Goal: Information Seeking & Learning: Check status

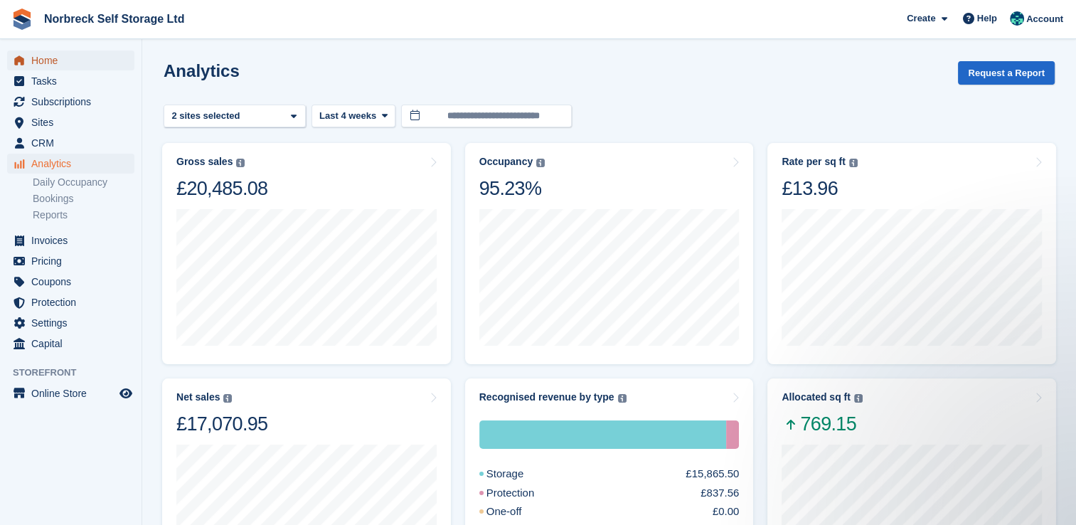
click at [41, 70] on span "Home" at bounding box center [73, 60] width 85 height 20
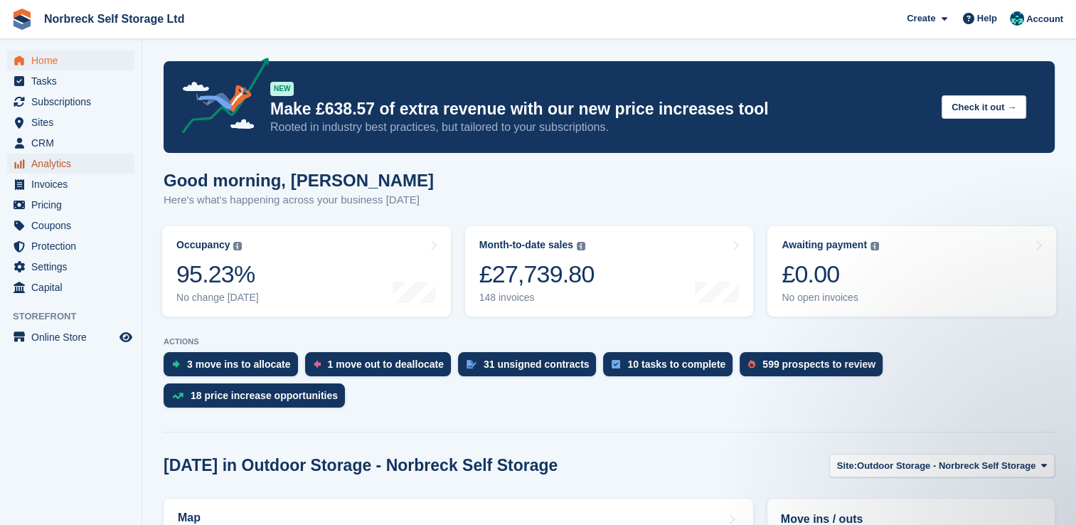
click at [36, 165] on span "Analytics" at bounding box center [73, 164] width 85 height 20
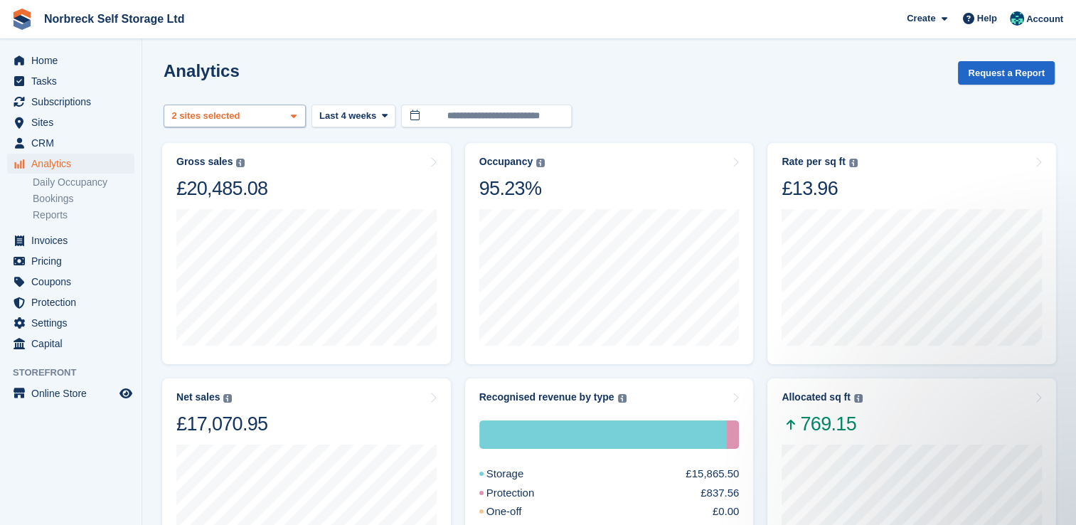
click at [291, 112] on icon at bounding box center [294, 116] width 6 height 9
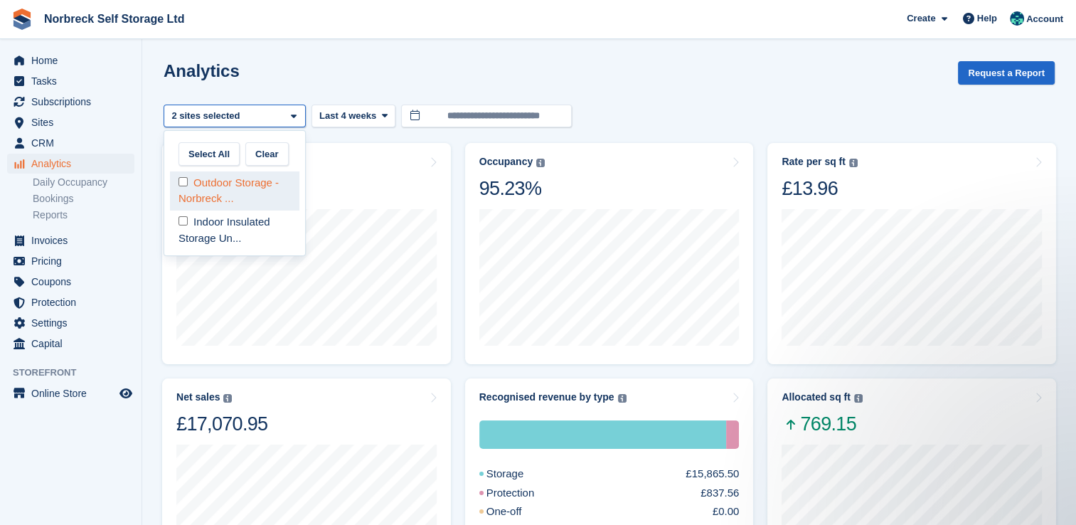
click at [273, 179] on div "Outdoor Storage - Norbreck ..." at bounding box center [234, 190] width 129 height 39
select select "****"
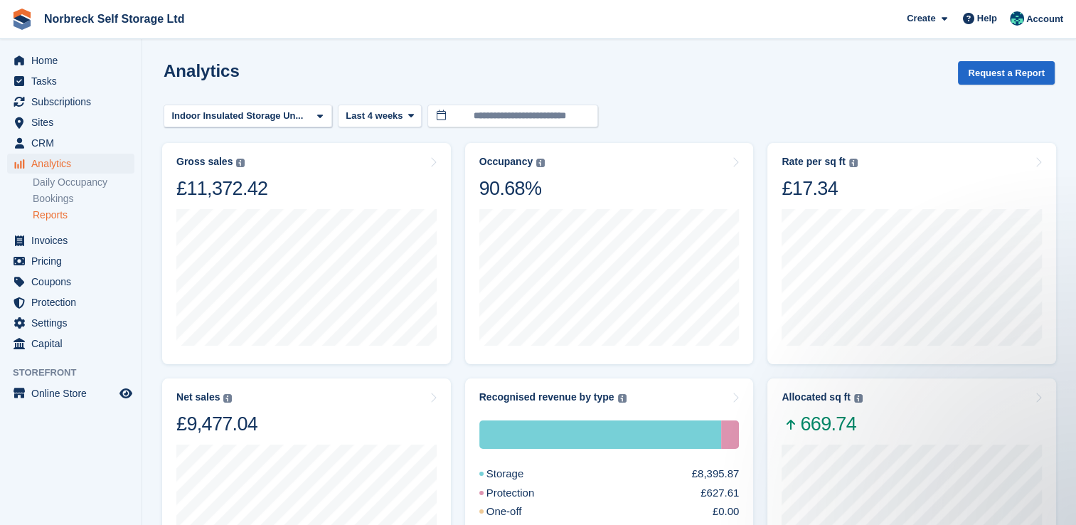
click at [56, 212] on link "Reports" at bounding box center [84, 215] width 102 height 14
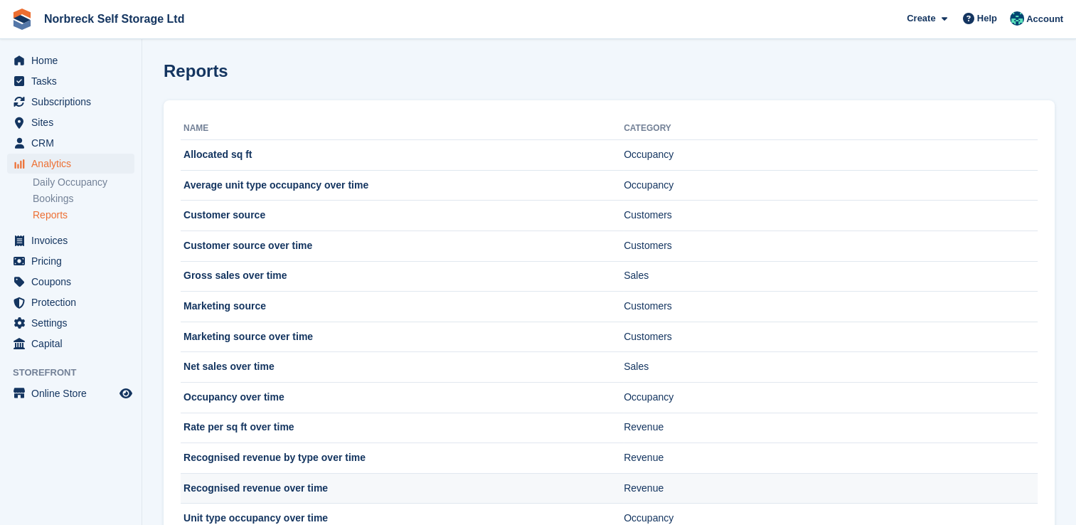
click at [273, 494] on td "Recognised revenue over time" at bounding box center [402, 488] width 443 height 31
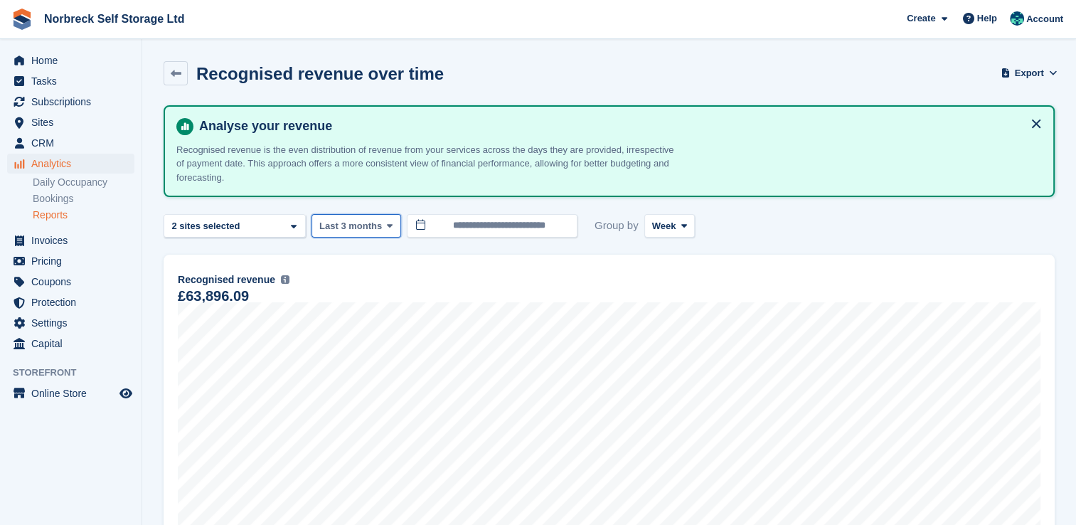
click at [390, 226] on span at bounding box center [389, 225] width 11 height 11
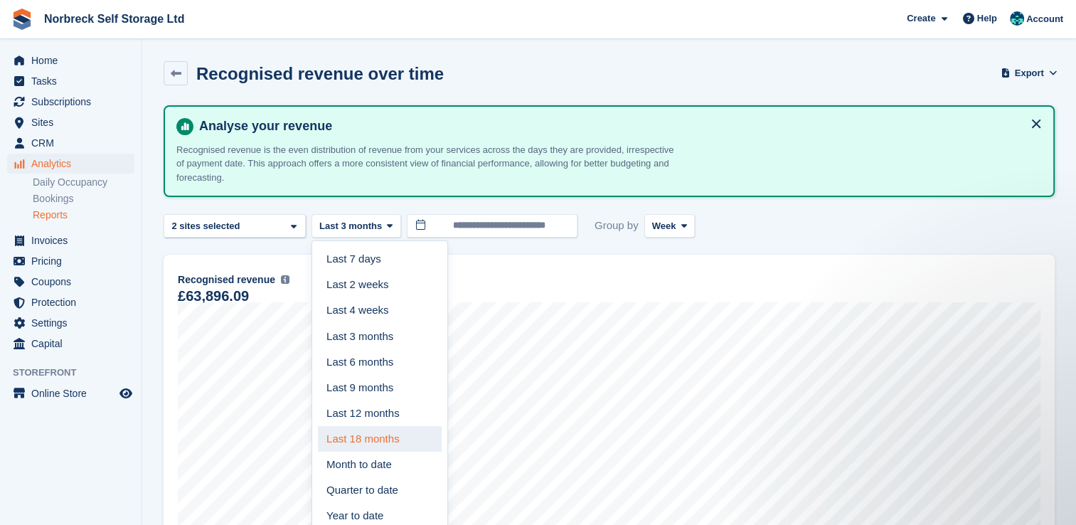
click at [387, 435] on link "Last 18 months" at bounding box center [380, 439] width 124 height 26
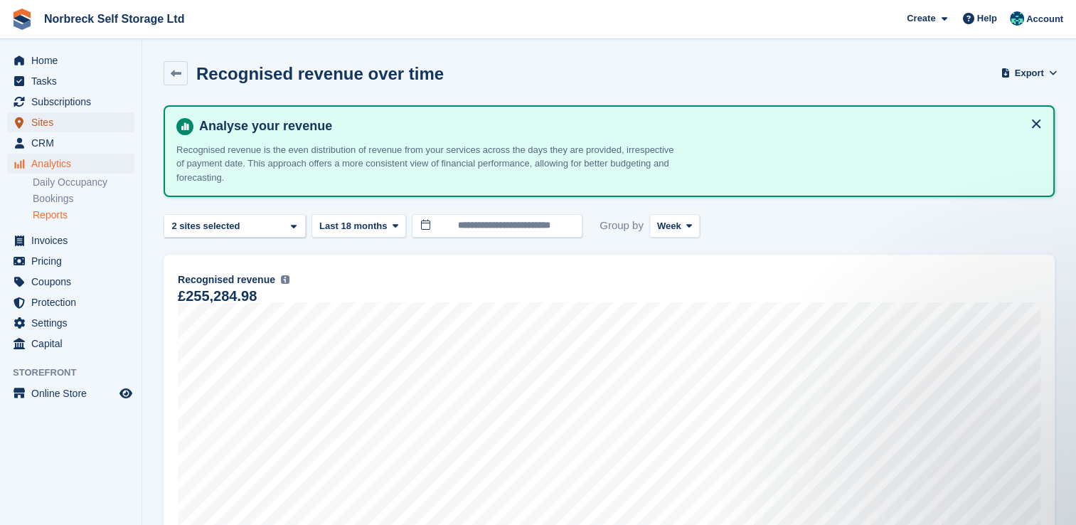
click at [42, 121] on span "Sites" at bounding box center [73, 122] width 85 height 20
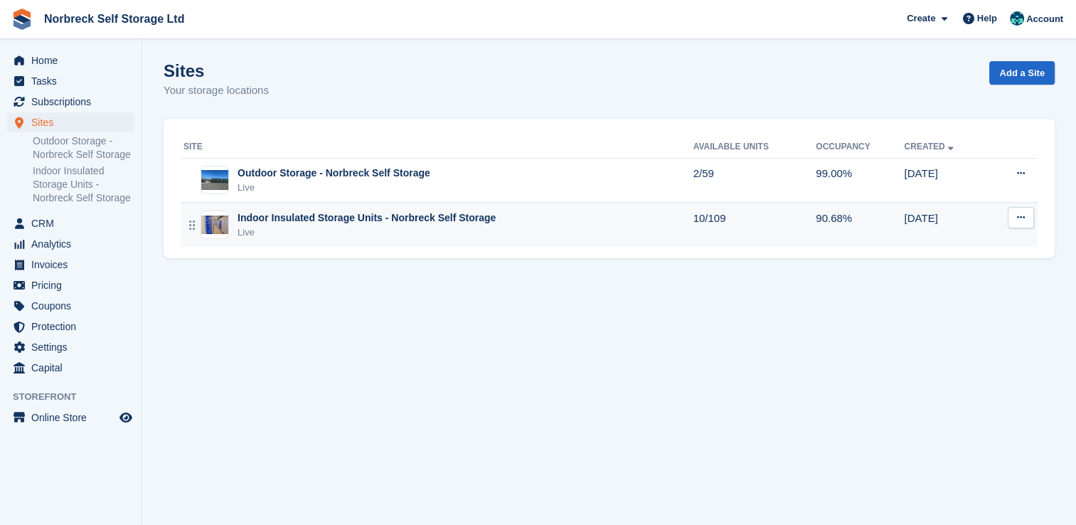
click at [274, 226] on div "Live" at bounding box center [366, 232] width 258 height 14
